Goal: Task Accomplishment & Management: Manage account settings

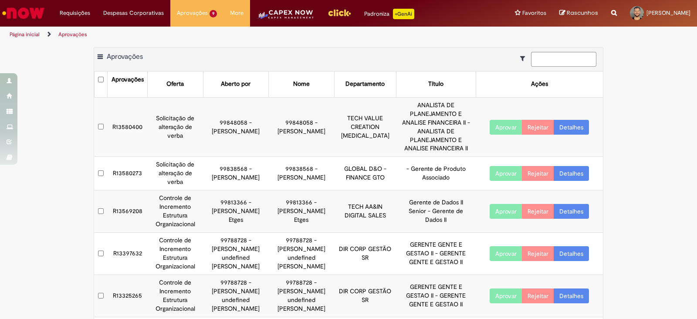
click at [126, 115] on td "R13580400" at bounding box center [128, 127] width 40 height 60
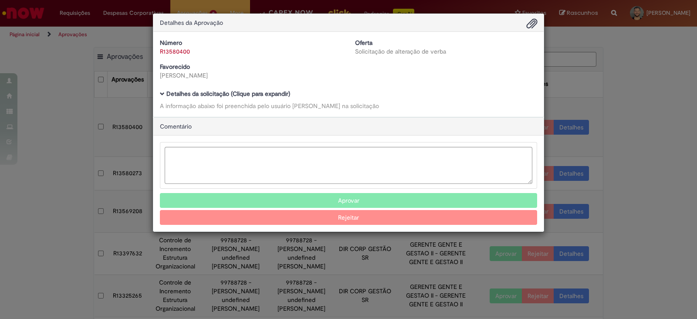
click at [162, 92] on span "Ambev Approval Modal" at bounding box center [162, 93] width 5 height 5
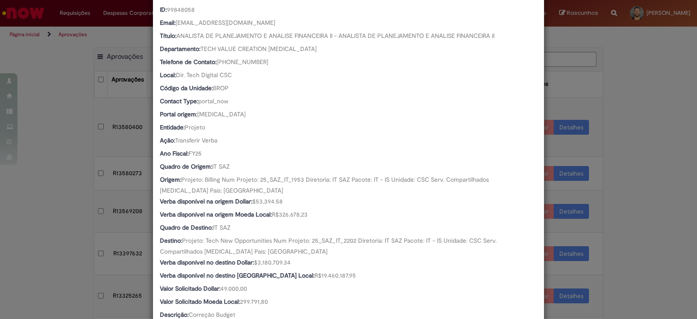
scroll to position [292, 0]
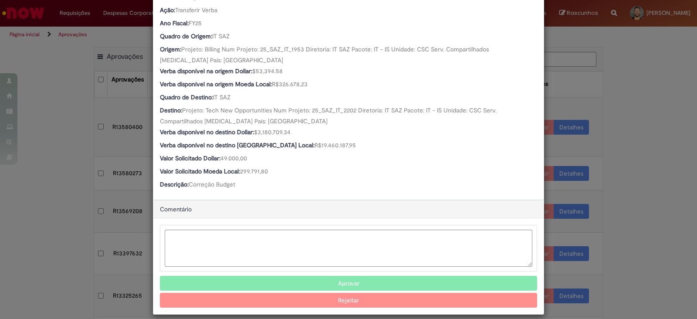
click at [334, 276] on button "Aprovar" at bounding box center [348, 283] width 377 height 15
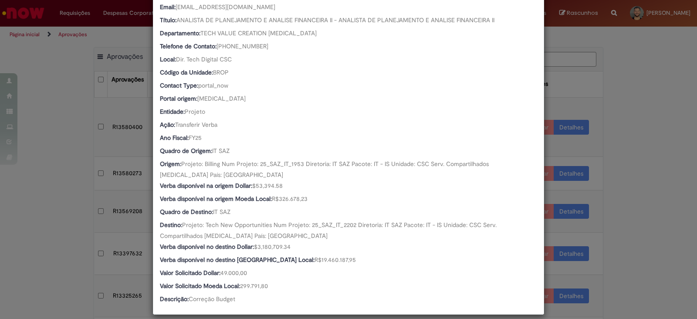
click at [610, 203] on div "Detalhes da Aprovação Número R13580400 Oferta Solicitação de alteração de verba…" at bounding box center [348, 159] width 697 height 319
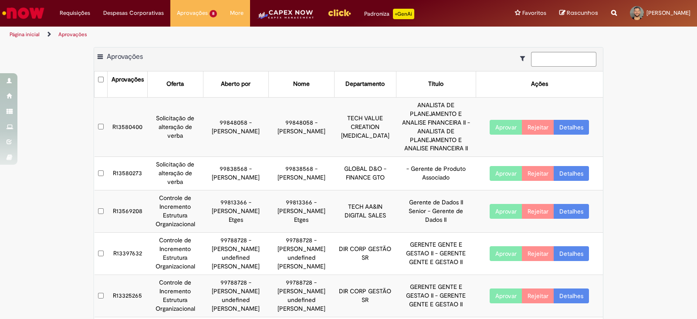
scroll to position [178, 0]
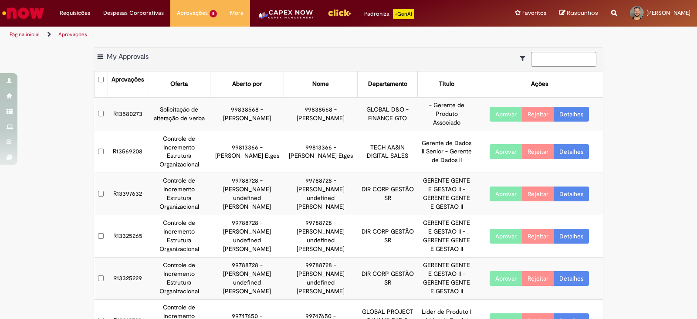
click at [127, 105] on td "R13580273" at bounding box center [128, 114] width 40 height 34
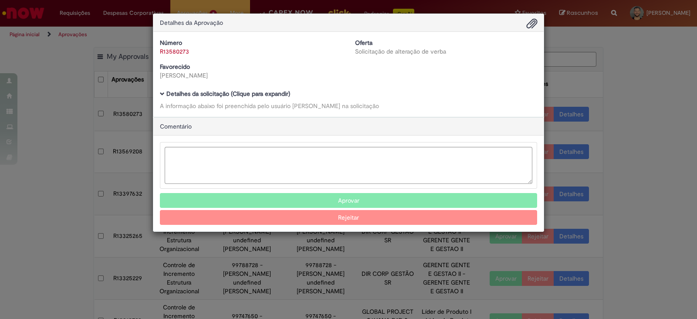
click at [163, 91] on span "Ambev Approval Modal" at bounding box center [162, 93] width 5 height 5
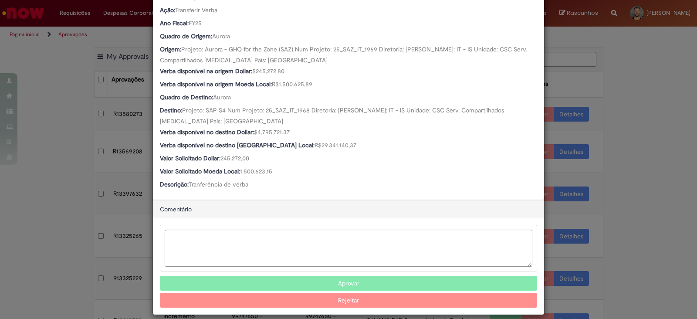
click at [392, 276] on button "Aprovar" at bounding box center [348, 283] width 377 height 15
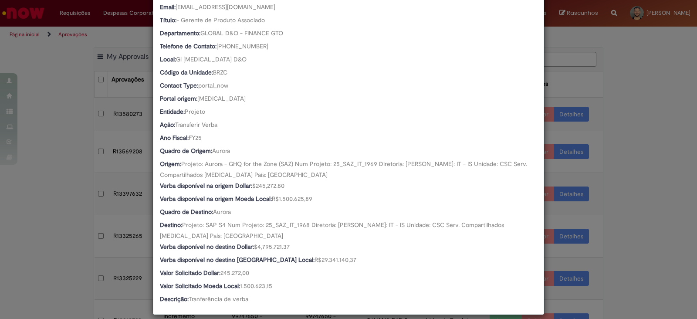
click at [674, 216] on div "Detalhes da Aprovação Número R13580273 Oferta Solicitação de alteração de verba…" at bounding box center [348, 159] width 697 height 319
